Goal: Task Accomplishment & Management: Complete application form

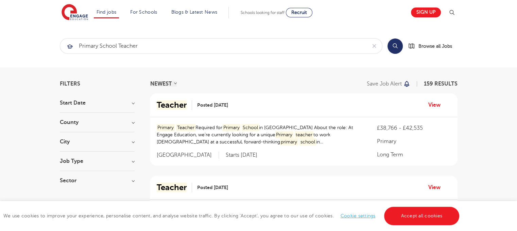
click at [389, 7] on section "Find jobs All vacancies We have one of the UK's largest database. and with hund…" at bounding box center [235, 12] width 346 height 25
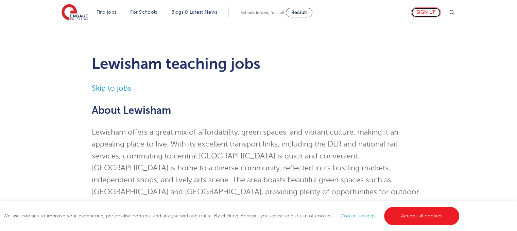
click at [429, 14] on link "Sign up" at bounding box center [426, 12] width 30 height 10
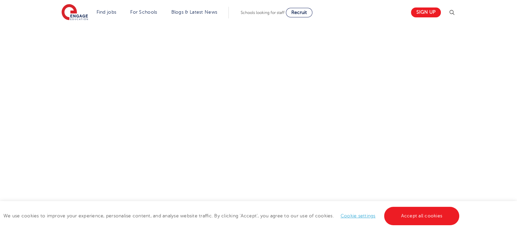
scroll to position [257, 0]
